Goal: Transaction & Acquisition: Purchase product/service

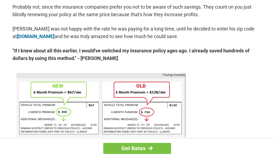
scroll to position [292, 0]
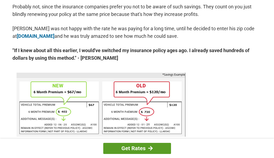
click at [138, 149] on link "Get Rates" at bounding box center [137, 148] width 68 height 11
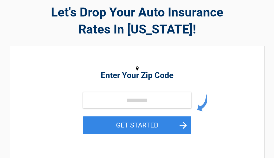
scroll to position [32, 0]
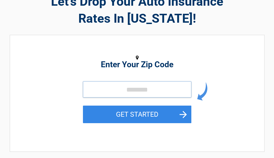
click at [92, 92] on input "tel" at bounding box center [137, 89] width 108 height 16
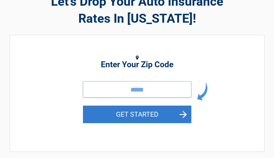
type input "*****"
click at [150, 116] on button "GET STARTED" at bounding box center [137, 115] width 108 height 18
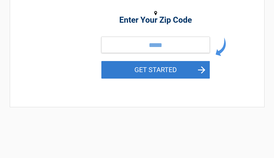
scroll to position [0, 0]
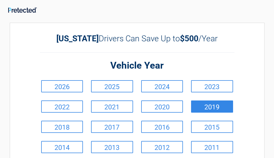
click at [209, 106] on link "2019" at bounding box center [212, 107] width 42 height 12
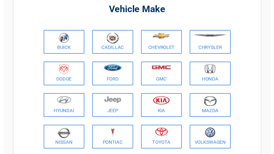
scroll to position [43, 0]
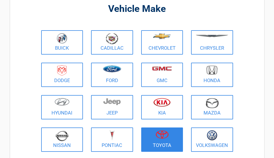
click at [161, 141] on figure at bounding box center [161, 136] width 35 height 12
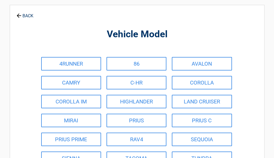
scroll to position [0, 0]
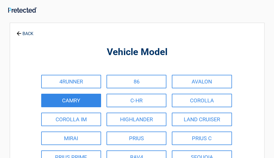
click at [74, 102] on link "CAMRY" at bounding box center [71, 101] width 60 height 14
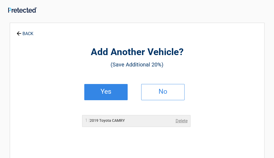
click at [108, 91] on h2 "Yes" at bounding box center [106, 92] width 32 height 4
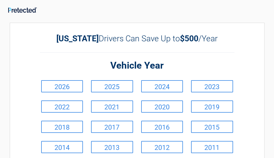
click at [108, 91] on link "2025" at bounding box center [112, 86] width 42 height 12
